Goal: Task Accomplishment & Management: Use online tool/utility

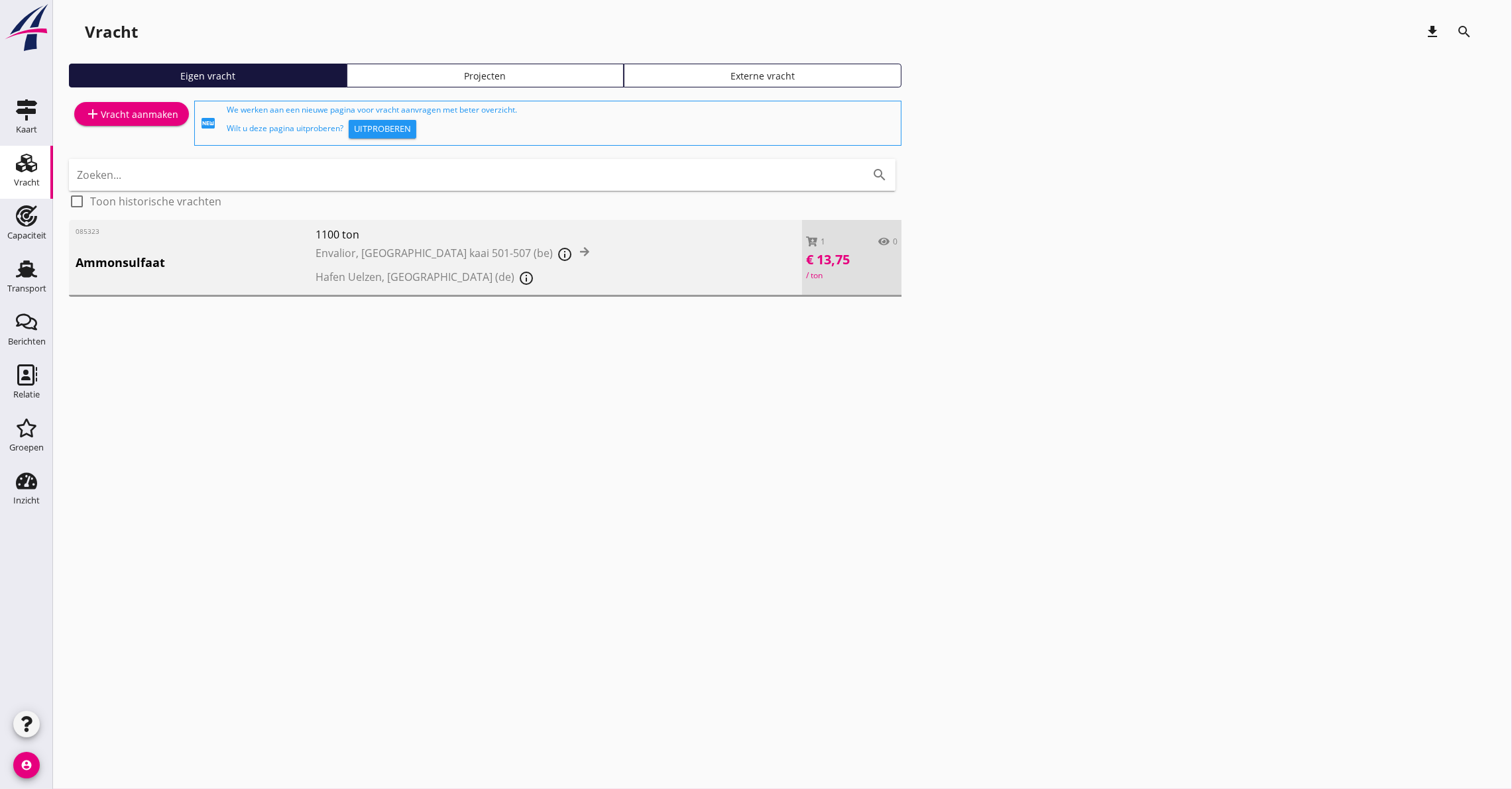
click at [392, 237] on span "1100 ton" at bounding box center [465, 235] width 300 height 16
click at [392, 237] on div "cancel You are impersonating another user. Vracht download search Eigen vracht …" at bounding box center [782, 394] width 1459 height 789
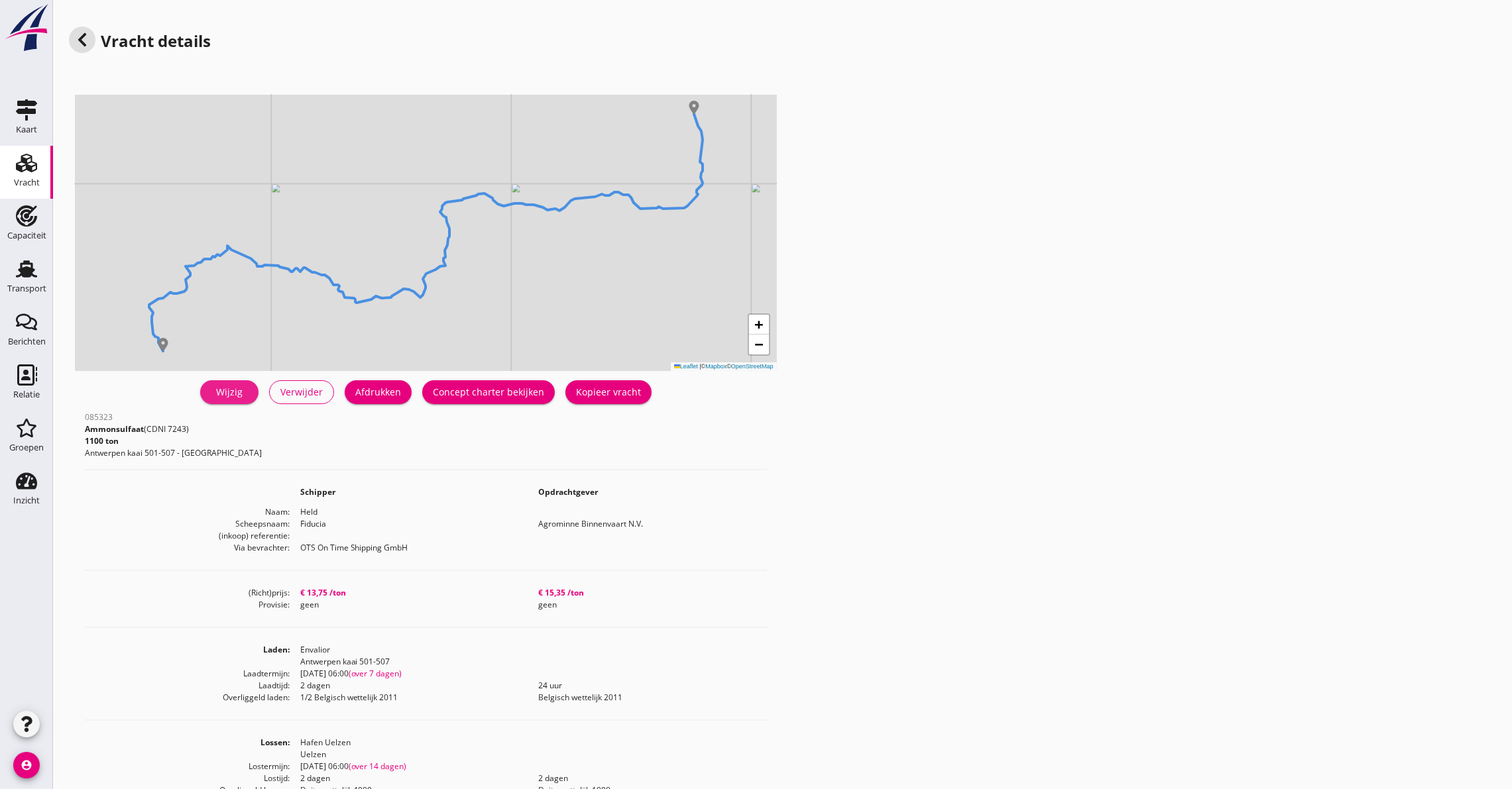
click at [217, 399] on link "Wijzig" at bounding box center [230, 393] width 59 height 24
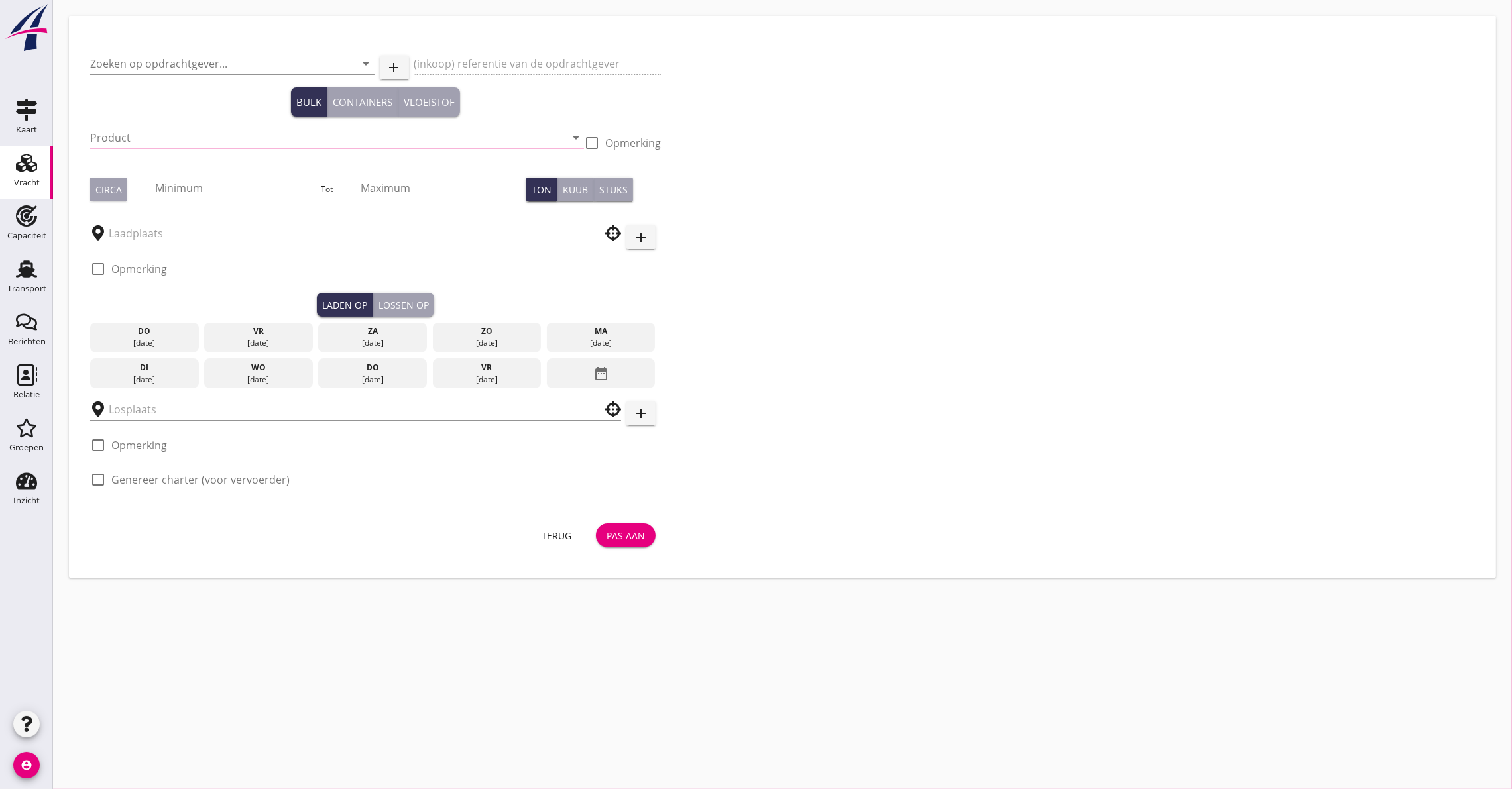
type input "Agrominne Binnenvaart N.V."
type input "Ammonsulfaat (7243)"
type input "1100"
type input "Envalior"
type input "Hafen Uelzen"
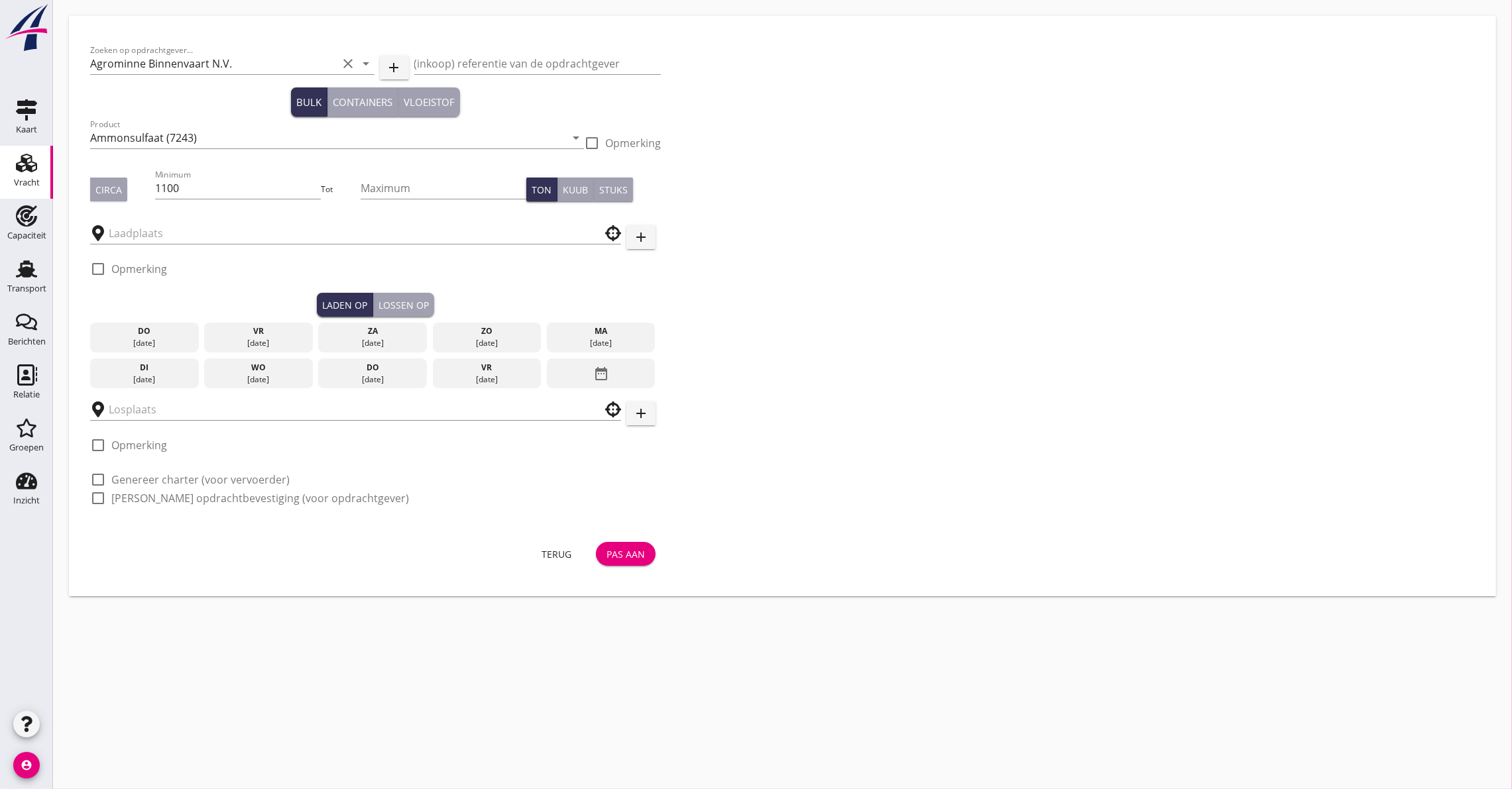
checkbox input "true"
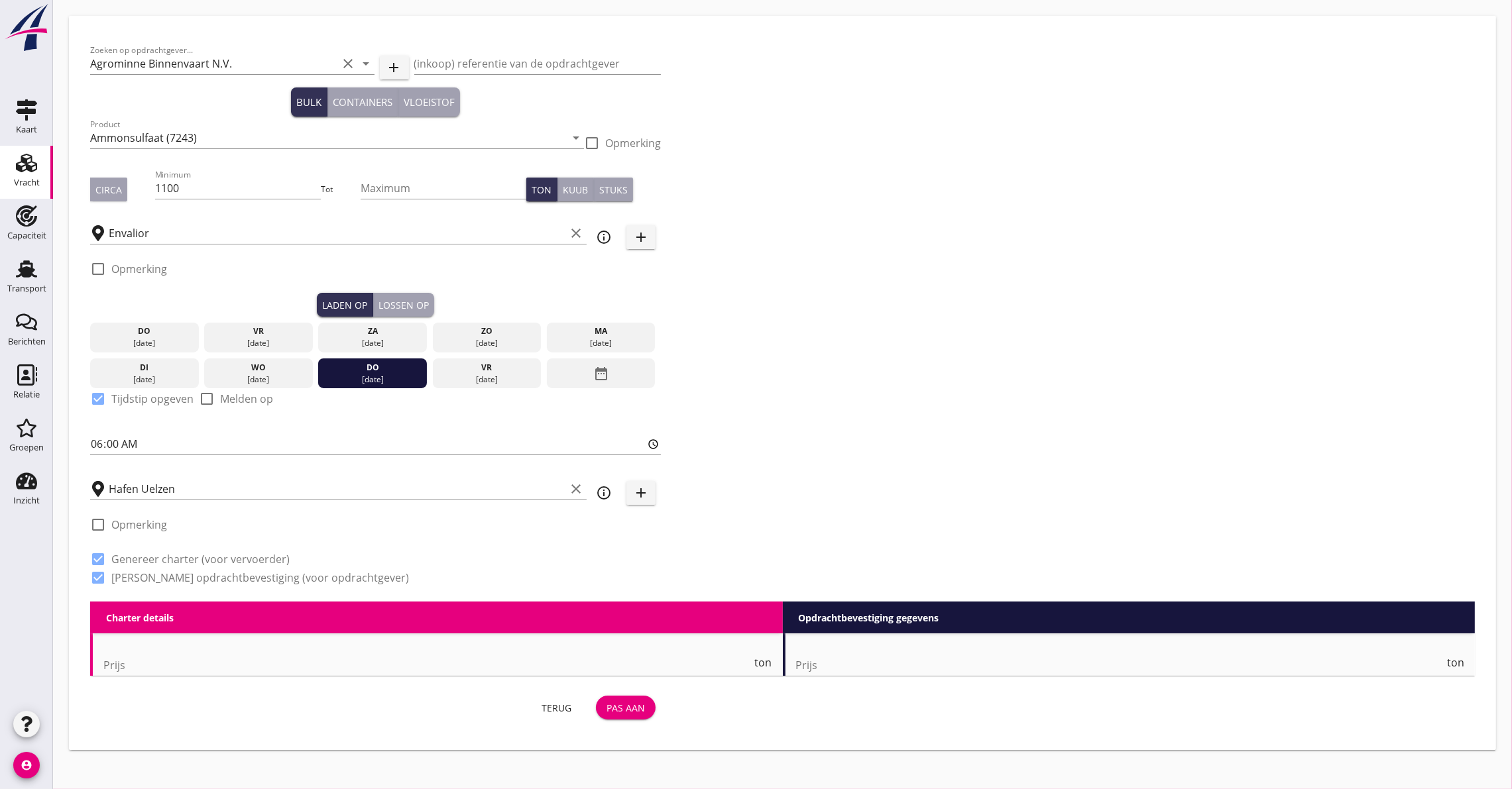
type input "13.75"
checkbox input "false"
radio input "false"
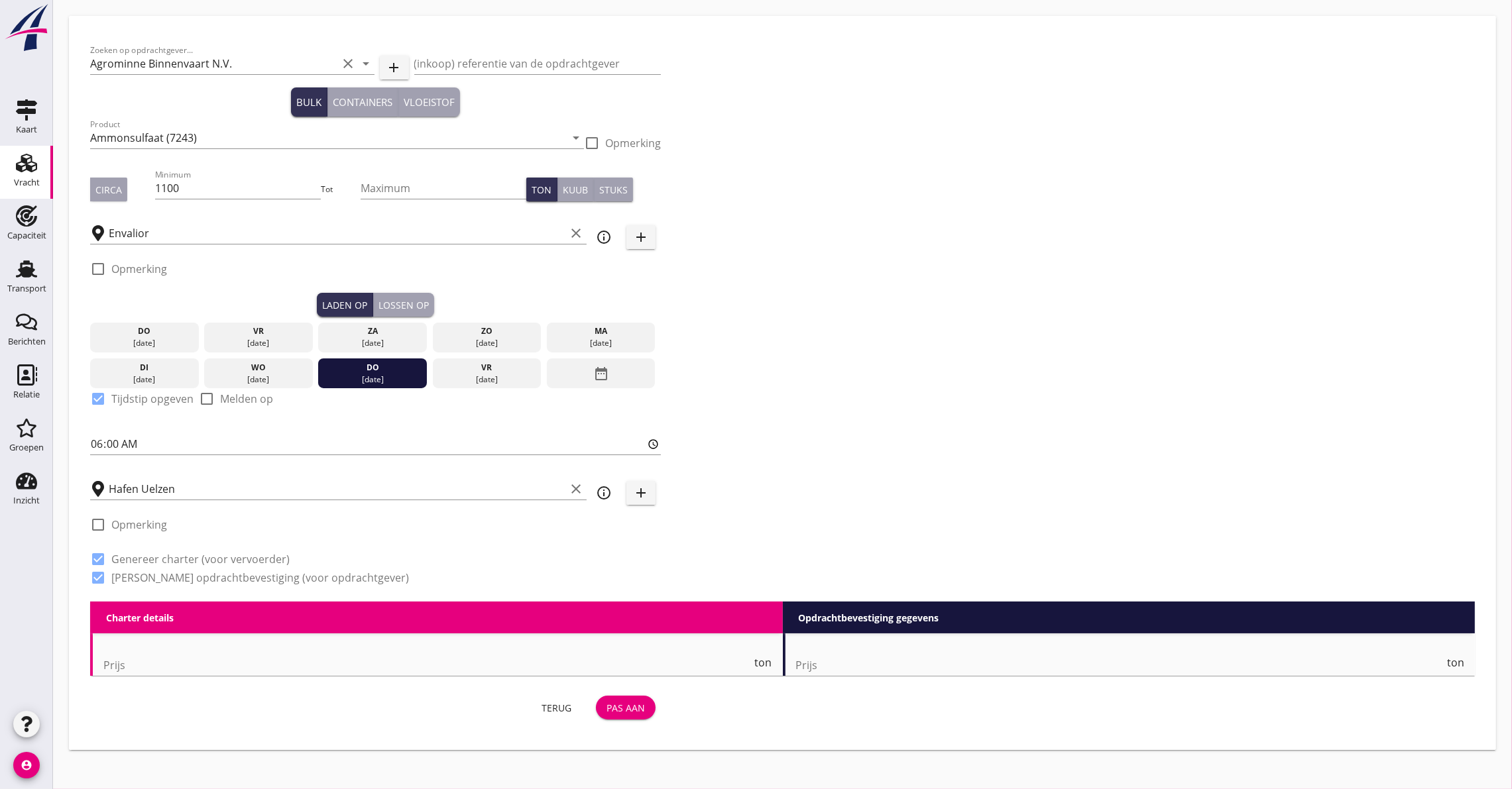
checkbox input "true"
type input "2"
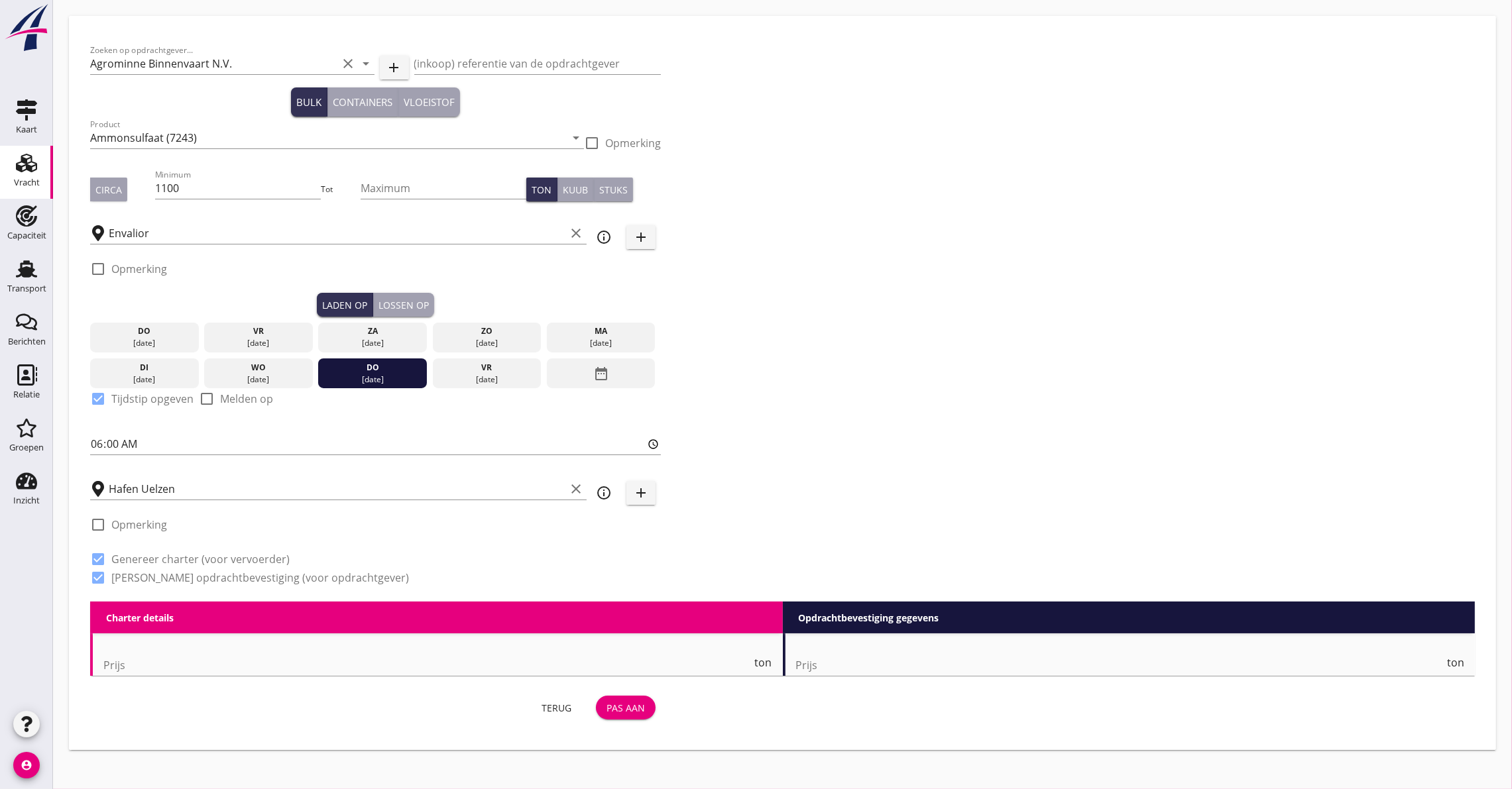
type input "2"
type input "21"
type input "15.35"
checkbox input "false"
radio input "false"
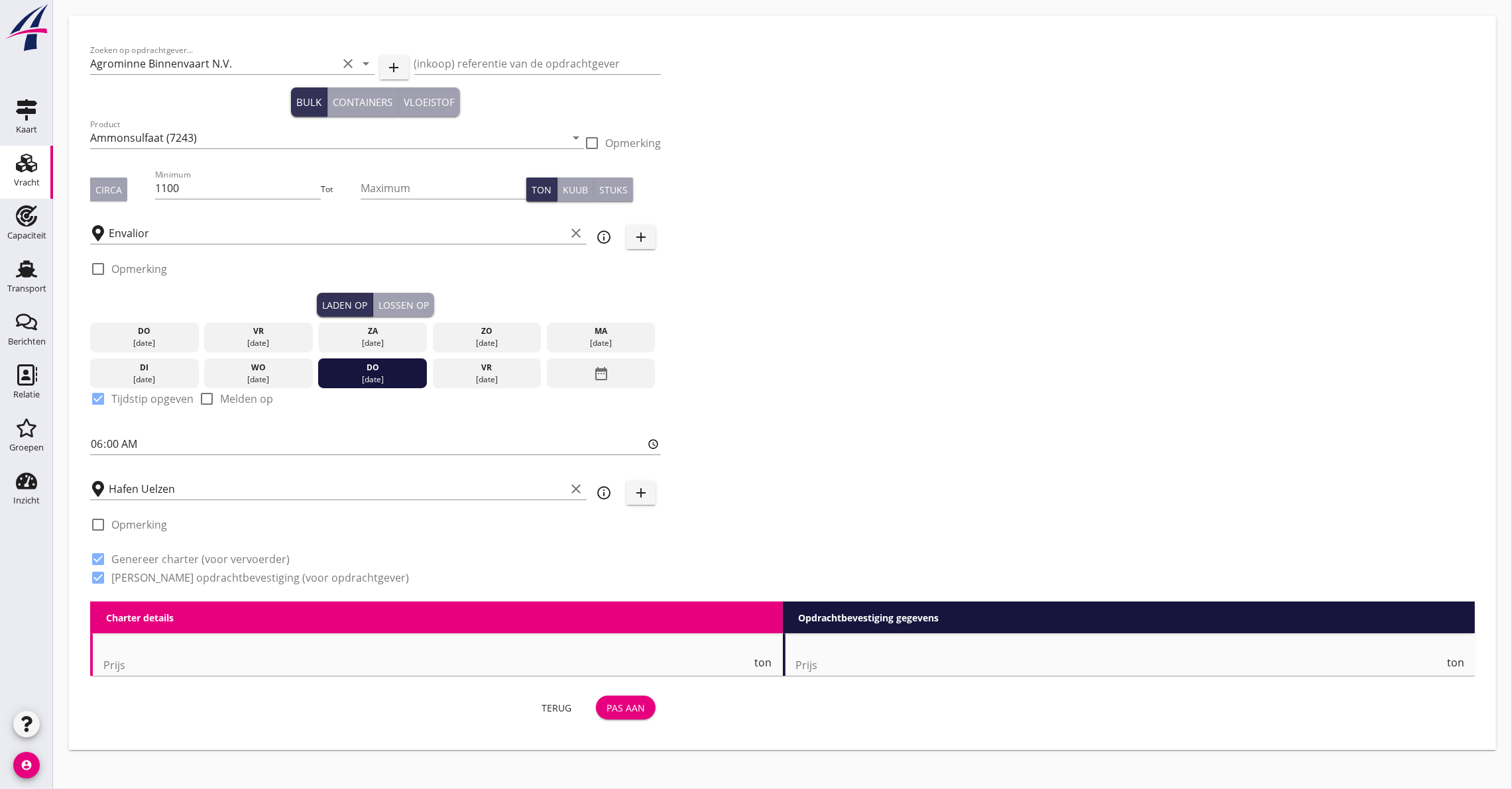
radio input "false"
checkbox input "true"
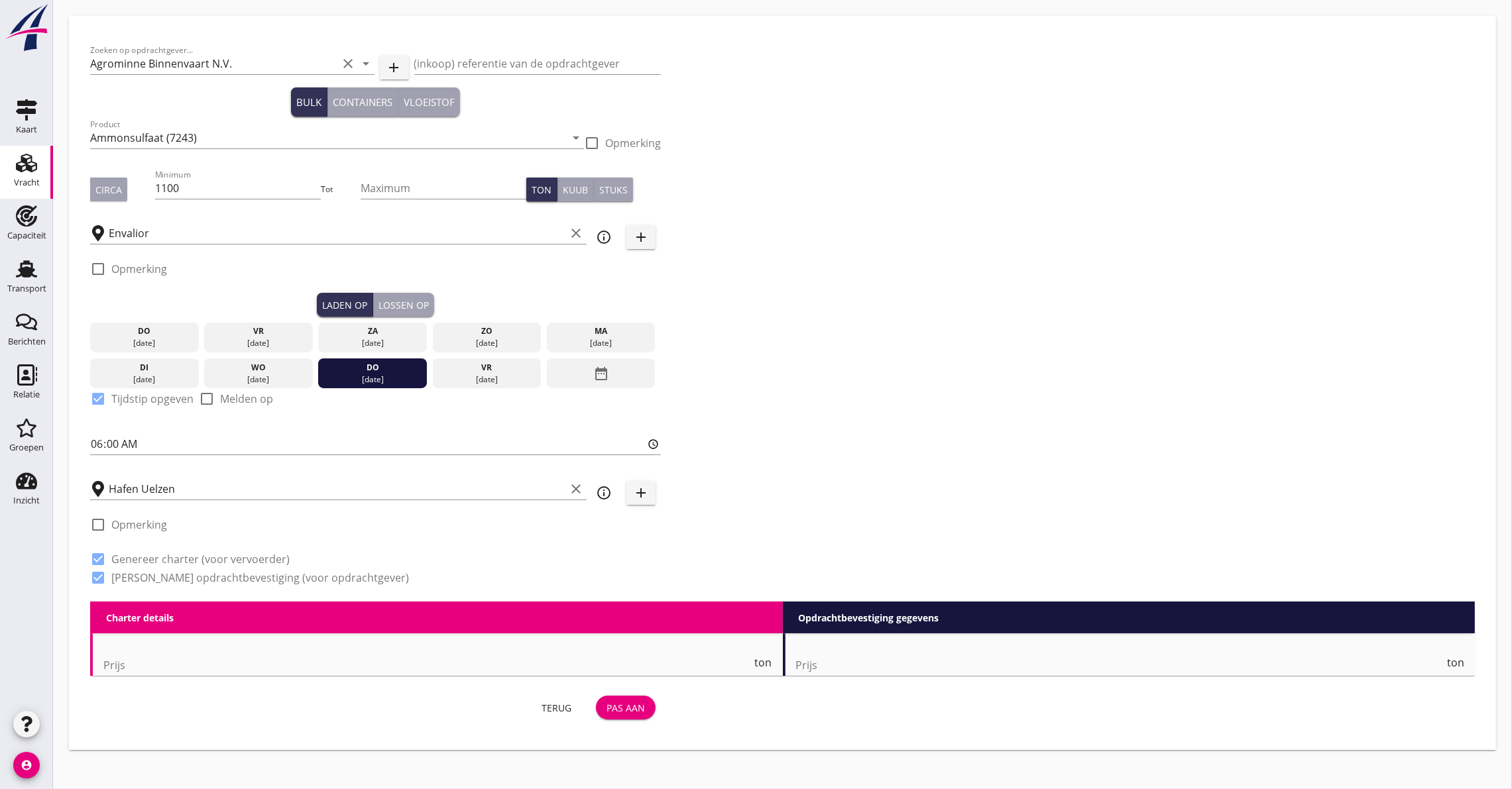
checkbox input "true"
type input "24"
type input "2"
type input "21"
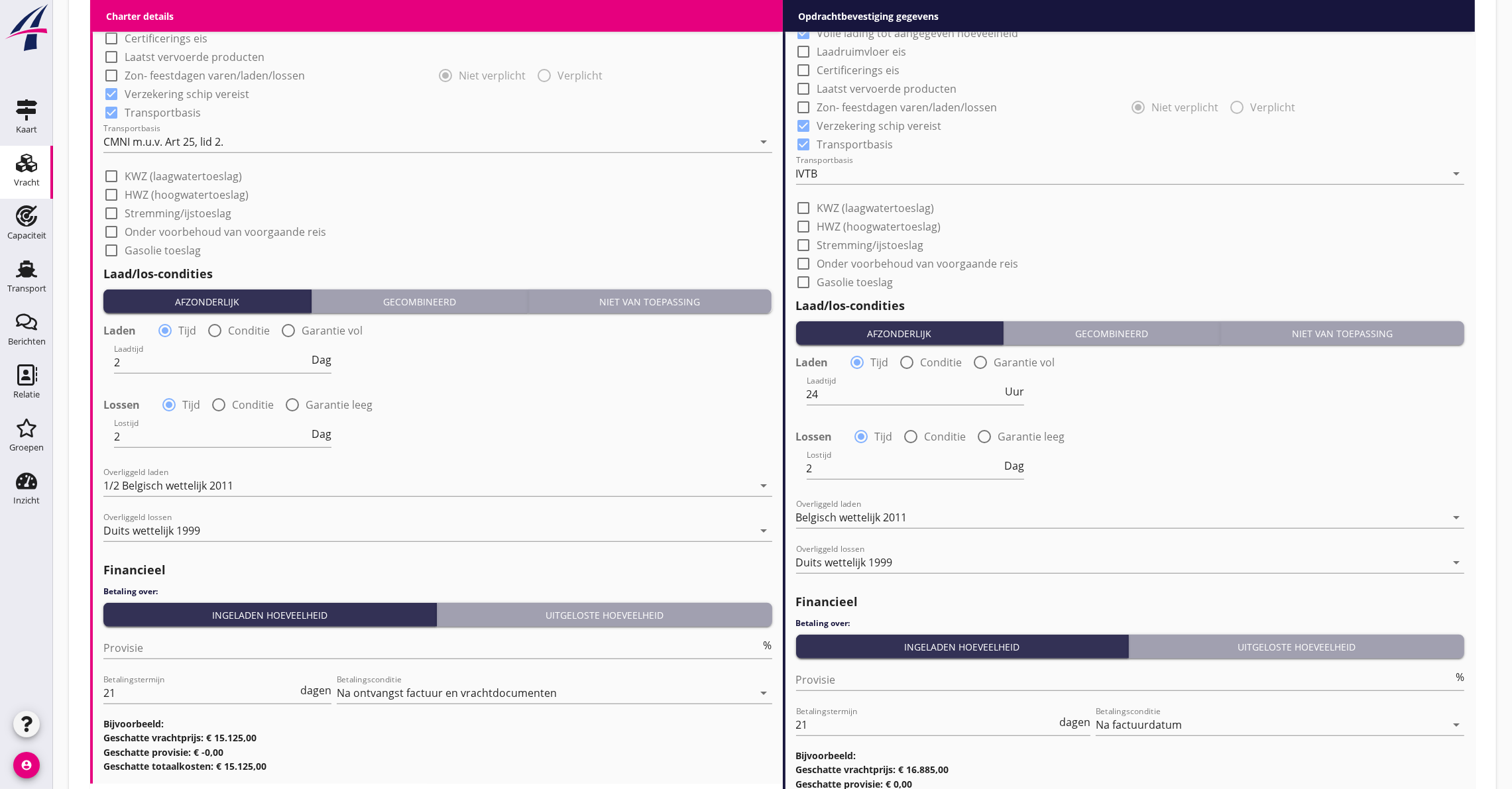
scroll to position [1208, 0]
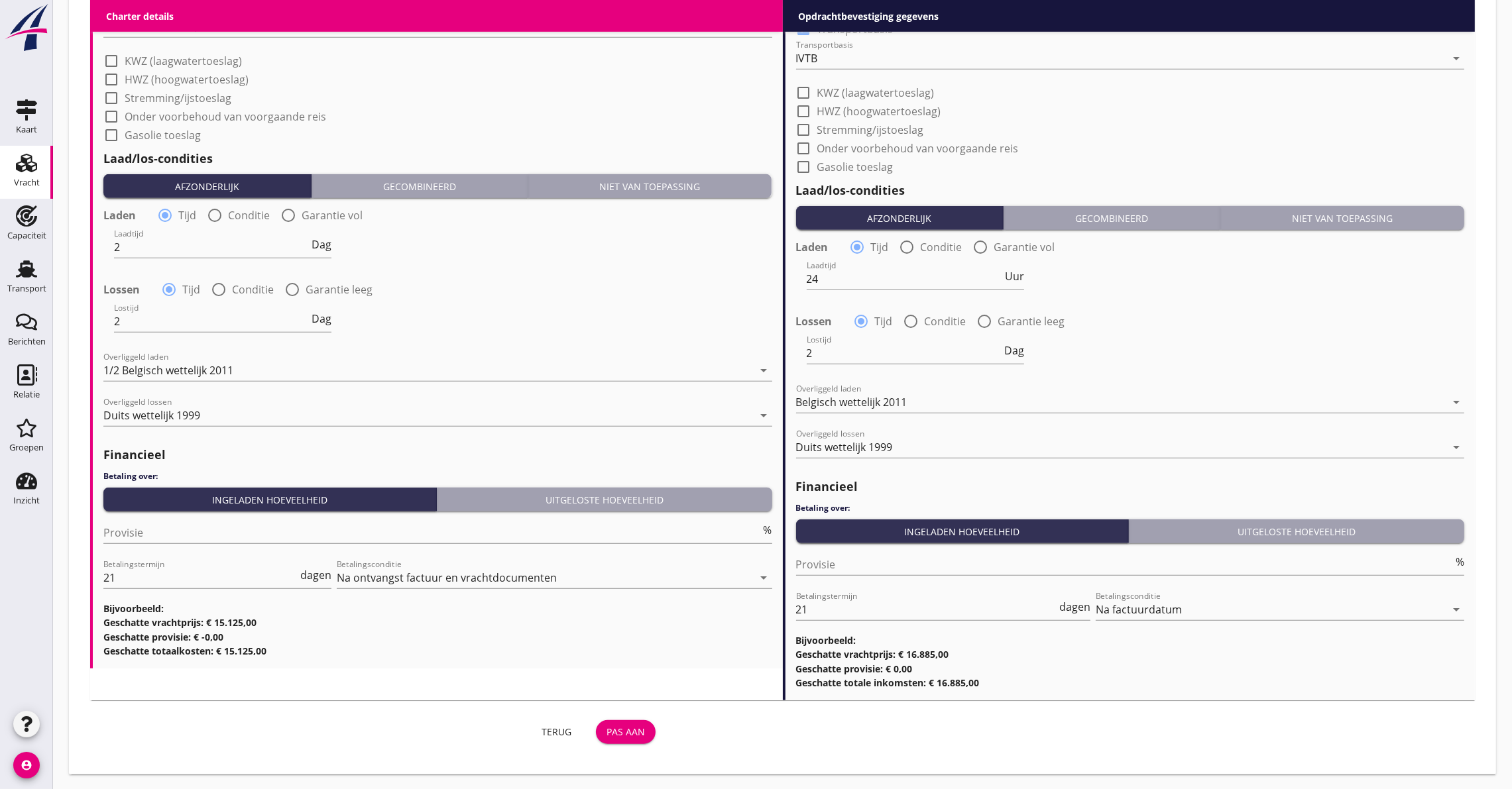
click at [604, 736] on button "Pas aan" at bounding box center [625, 732] width 60 height 24
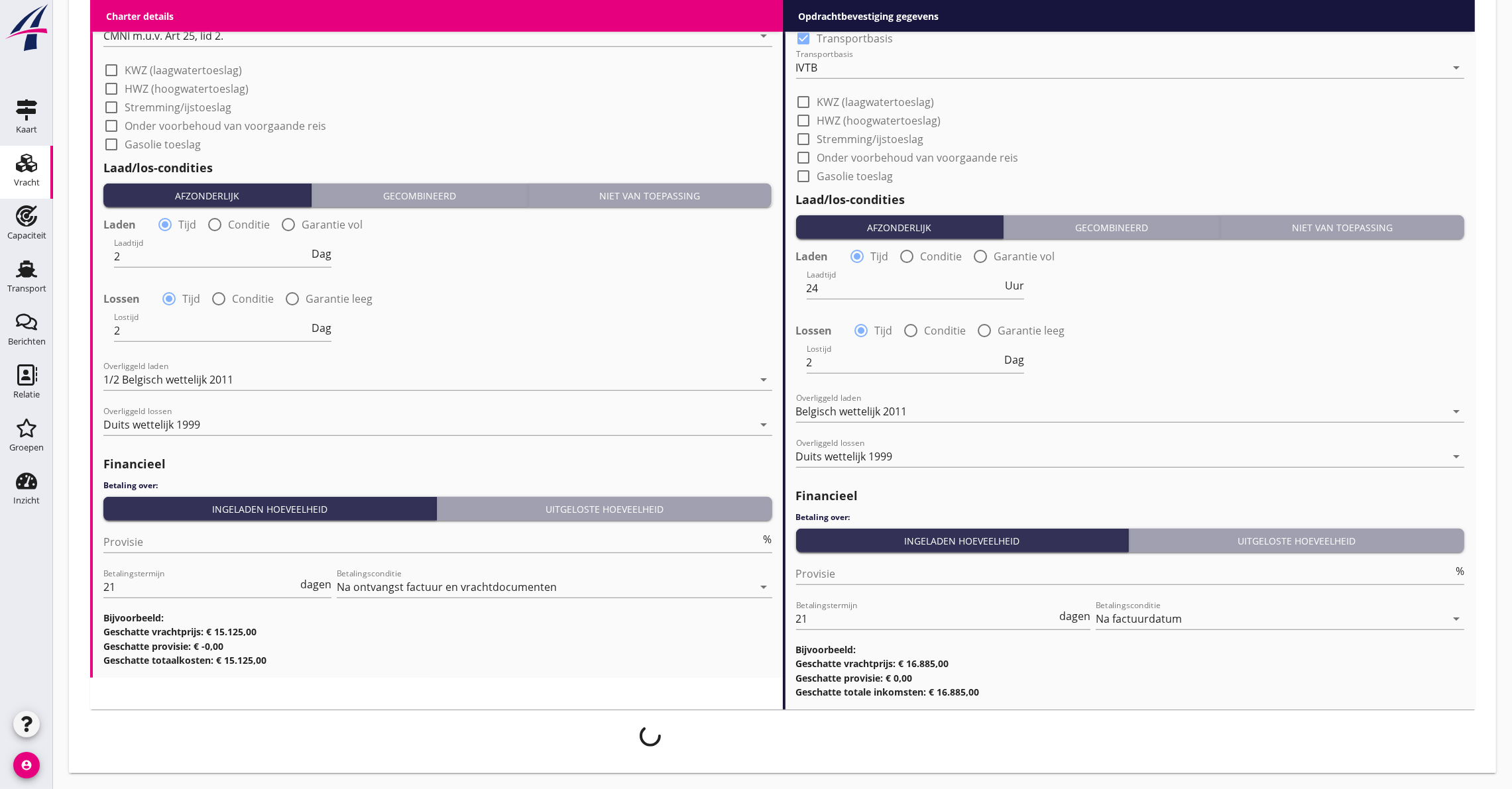
scroll to position [1197, 0]
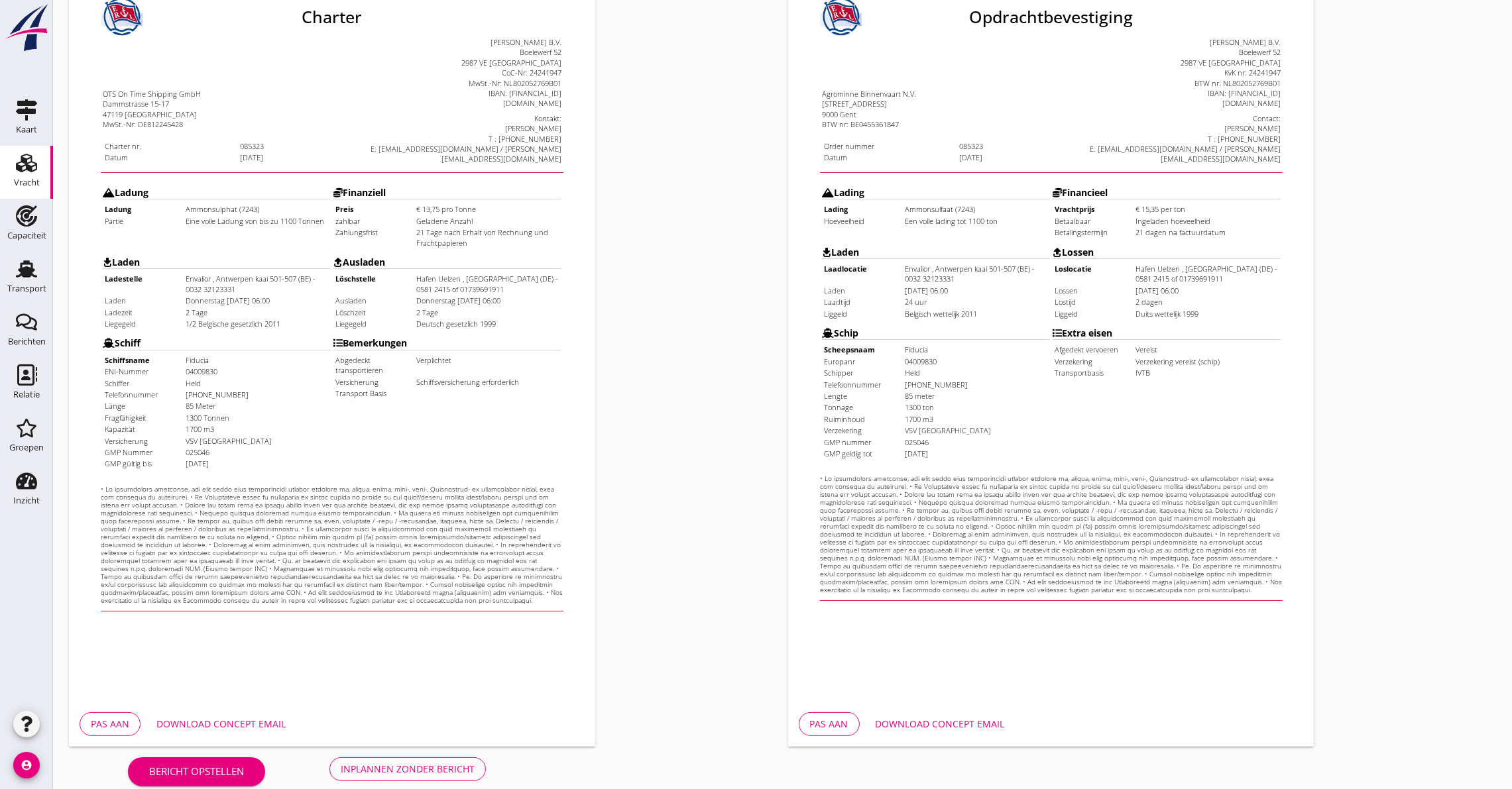
scroll to position [192, 0]
